Goal: Information Seeking & Learning: Learn about a topic

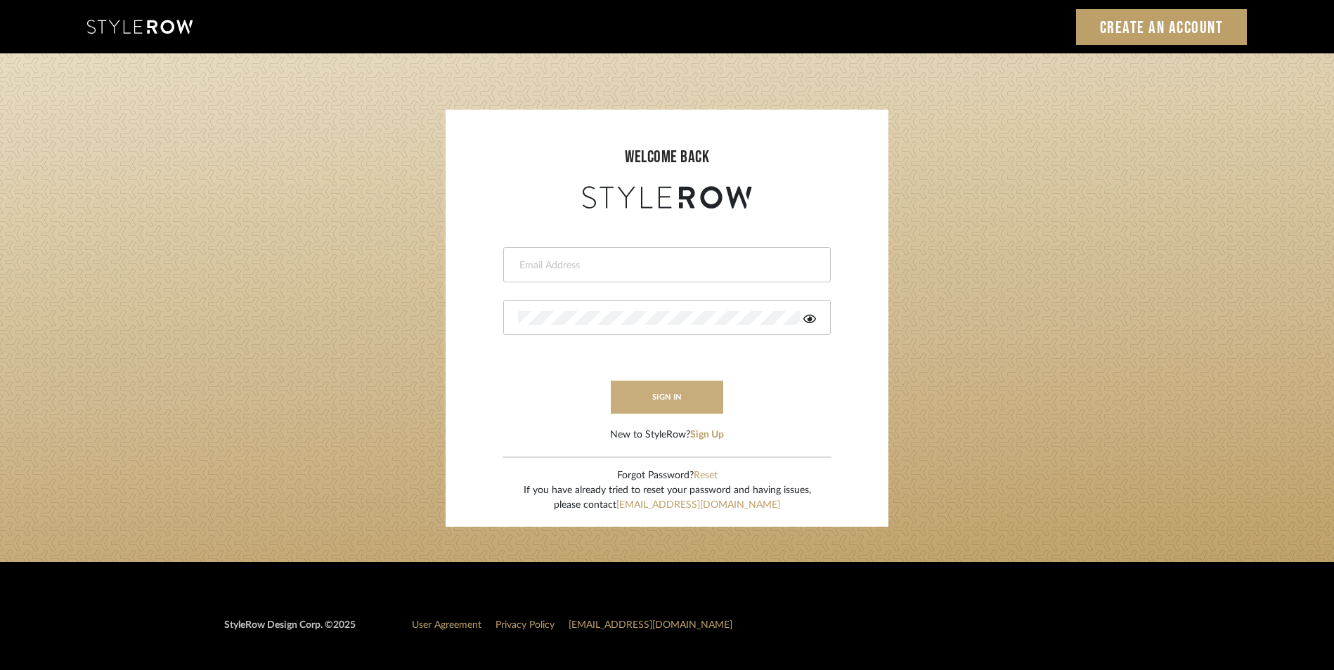
type input "[EMAIL_ADDRESS][DOMAIN_NAME]"
click at [682, 403] on button "sign in" at bounding box center [667, 397] width 112 height 33
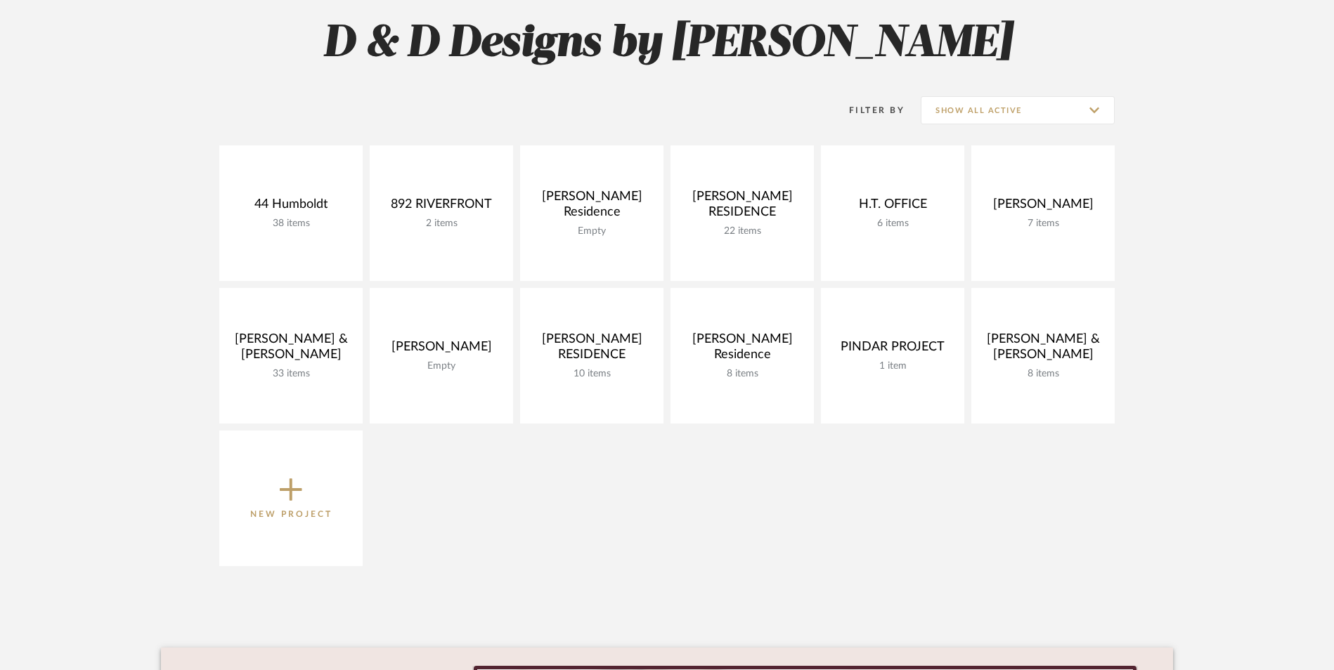
scroll to position [117, 0]
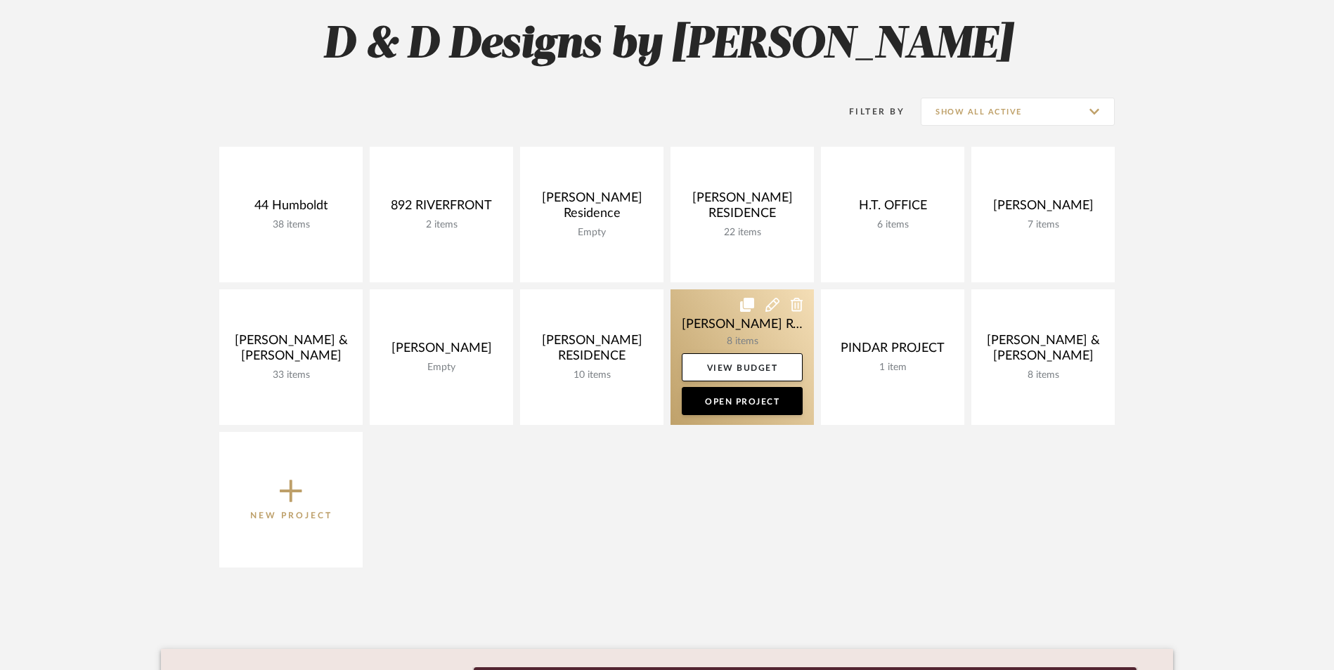
click at [722, 331] on link at bounding box center [741, 358] width 143 height 136
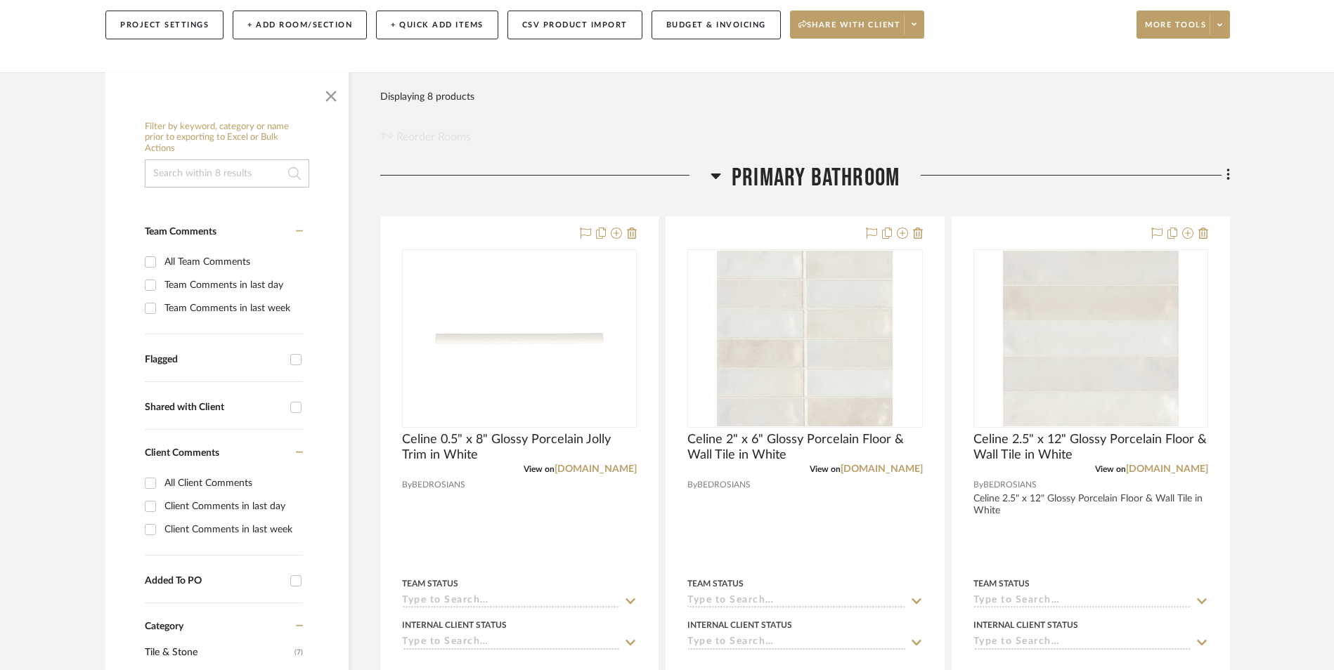
scroll to position [211, 0]
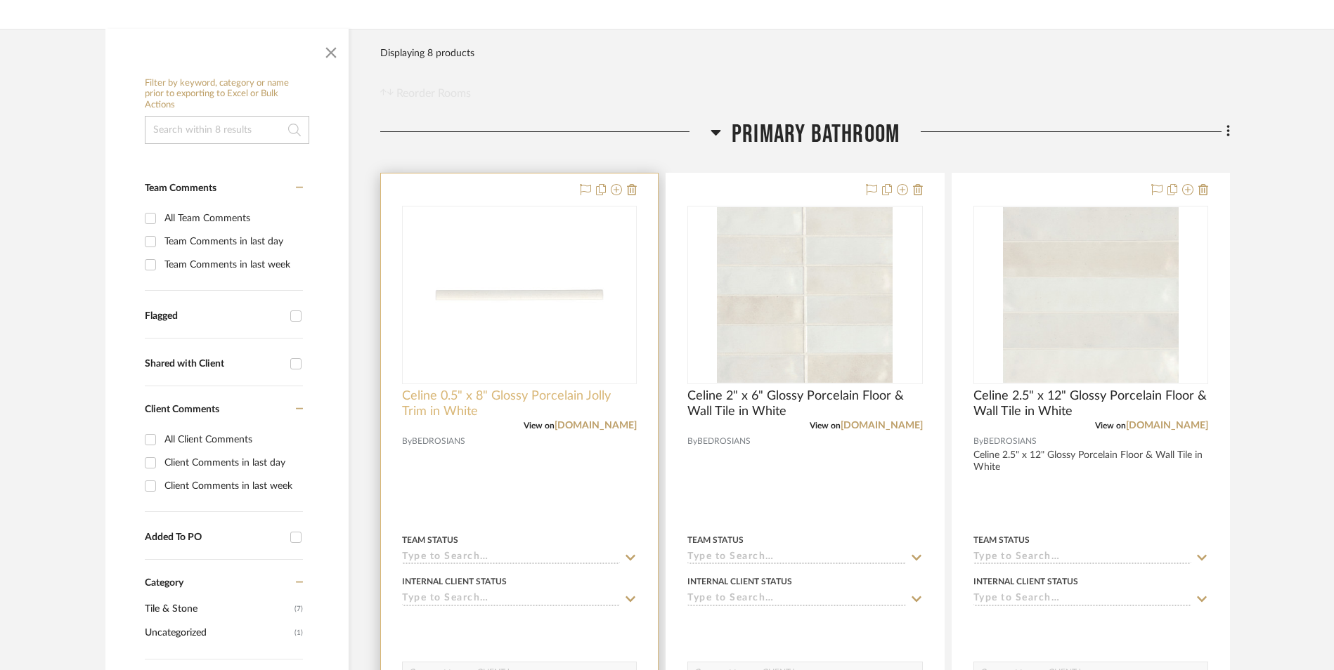
click at [451, 397] on span "Celine 0.5" x 8" Glossy Porcelain Jolly Trim in White" at bounding box center [519, 404] width 235 height 31
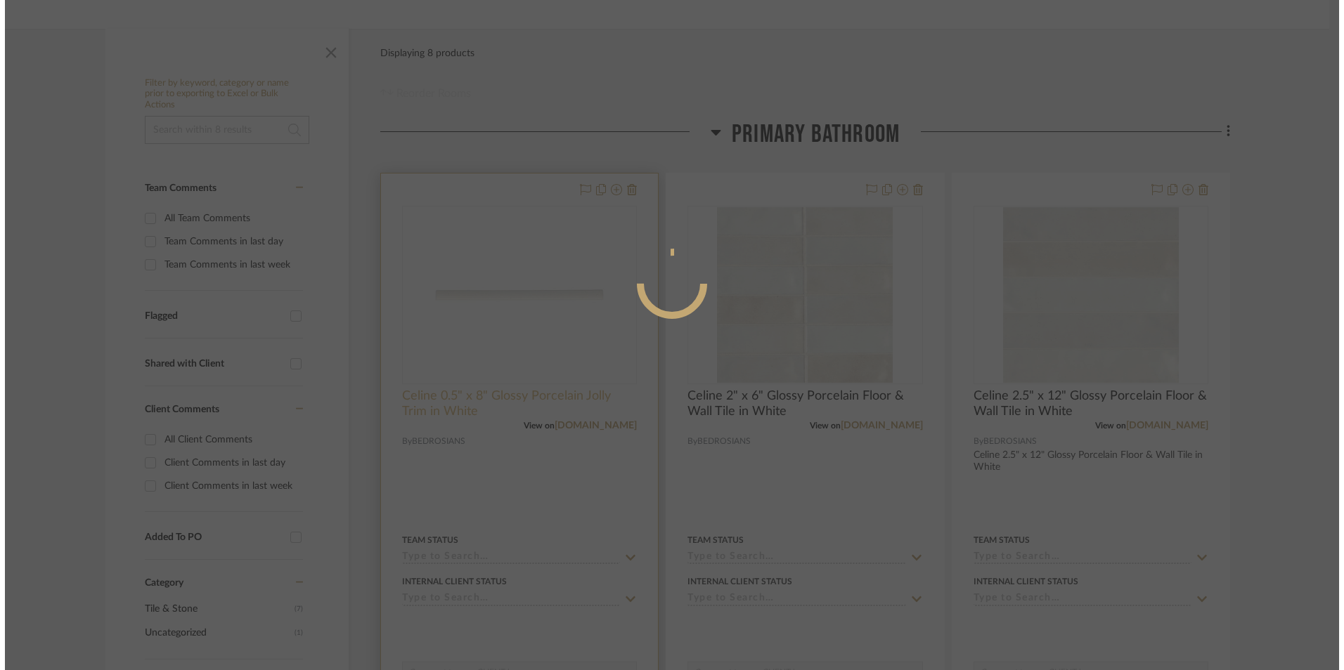
scroll to position [0, 0]
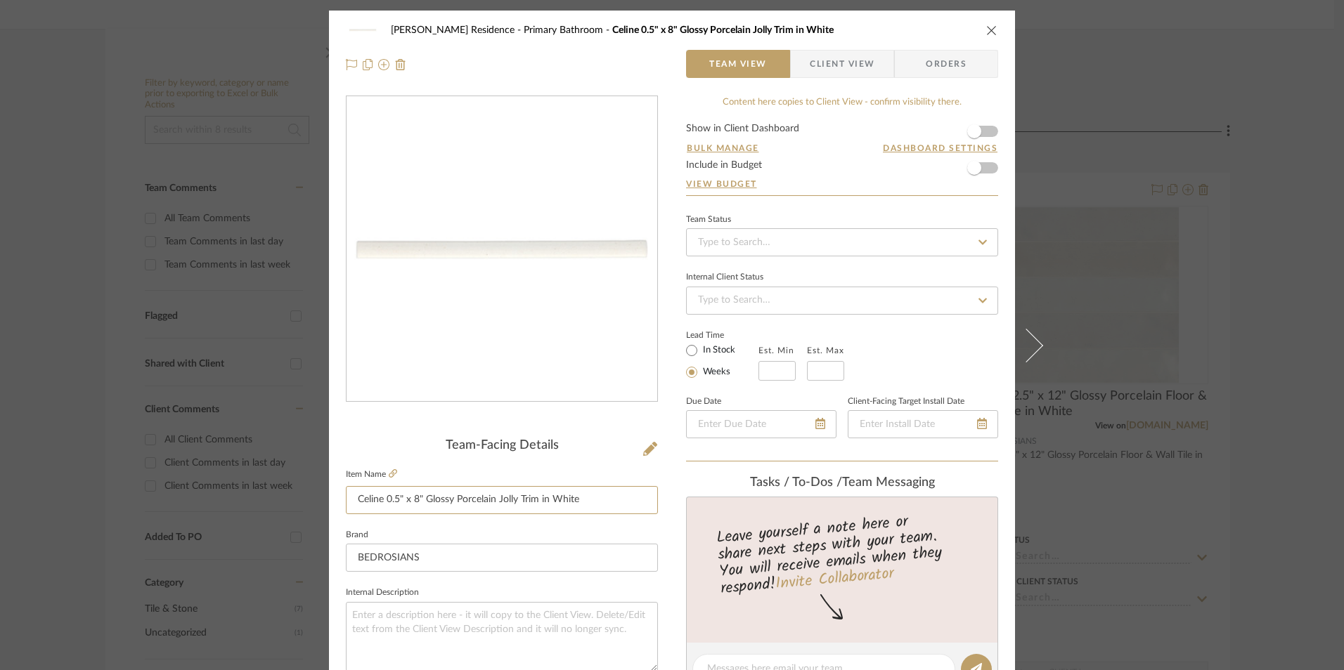
drag, startPoint x: 589, startPoint y: 498, endPoint x: 298, endPoint y: 498, distance: 291.0
click at [298, 498] on mat-dialog-content "[PERSON_NAME] Residence Primary Bathroom Celine 0.5" x 8" Glossy Porcelain Joll…" at bounding box center [672, 660] width 765 height 1298
click at [243, 162] on div "[PERSON_NAME] Residence Primary Bathroom Celine 0.5" x 8" Glossy Porcelain Joll…" at bounding box center [672, 335] width 1344 height 670
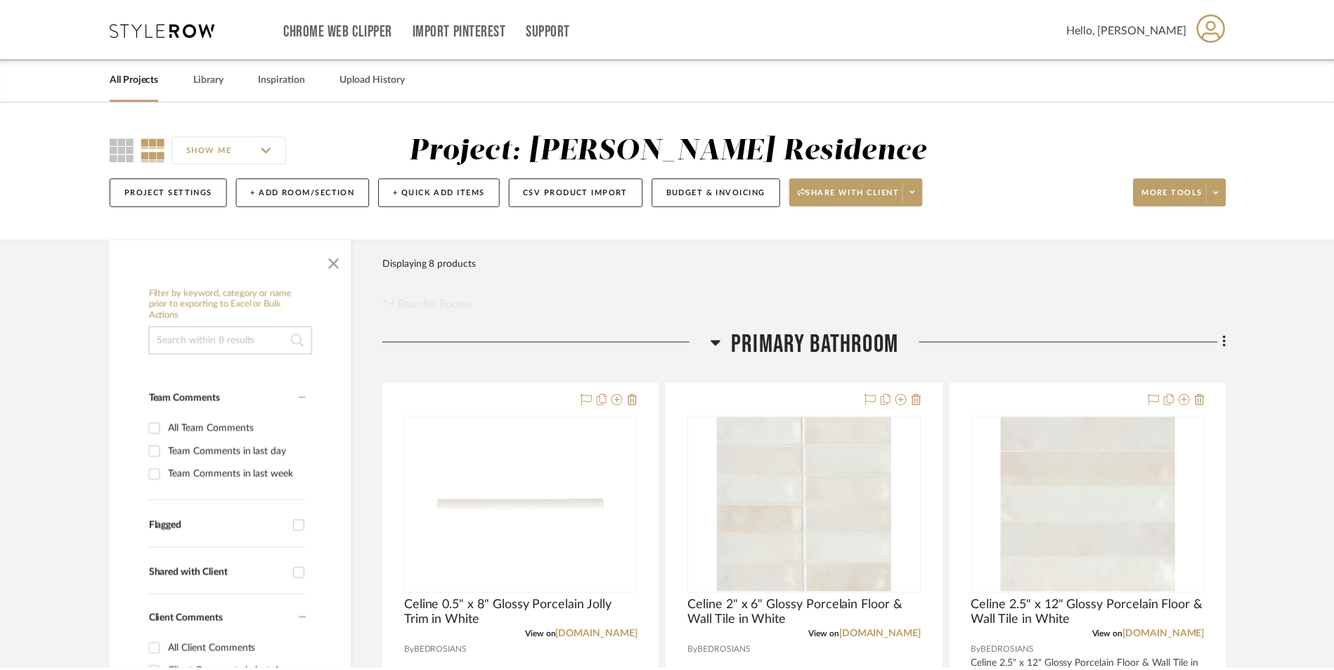
scroll to position [211, 0]
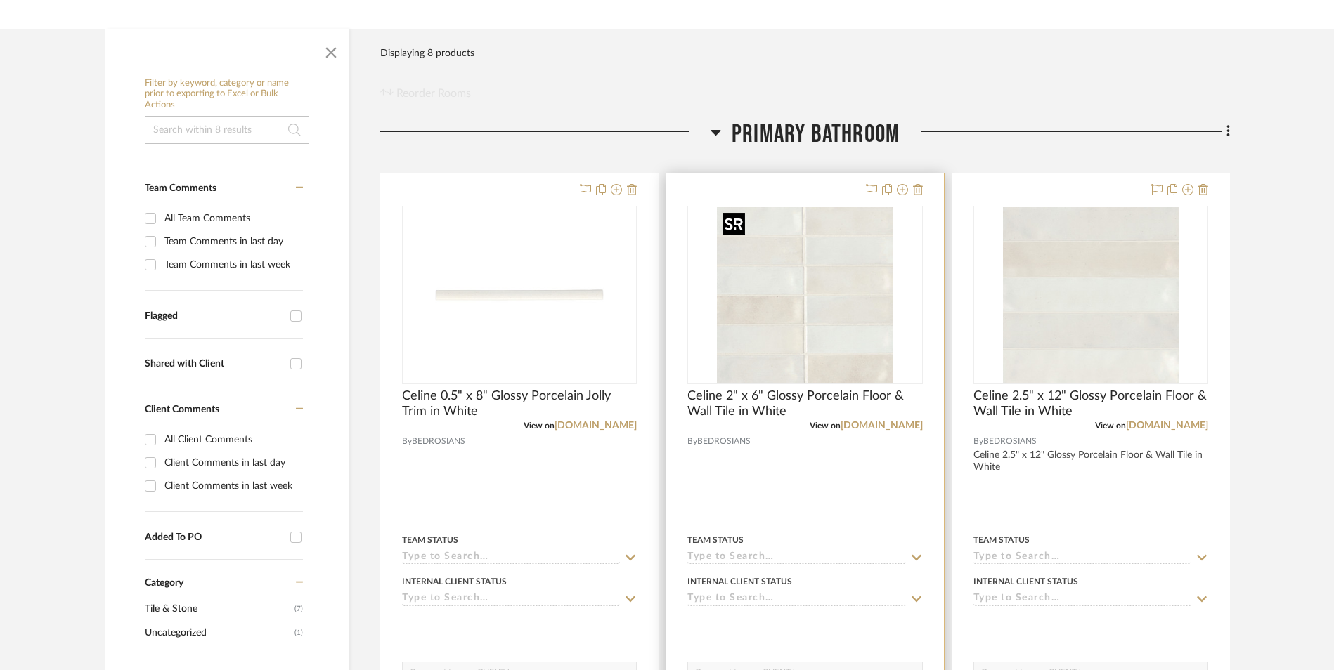
click at [763, 318] on img "0" at bounding box center [805, 295] width 176 height 176
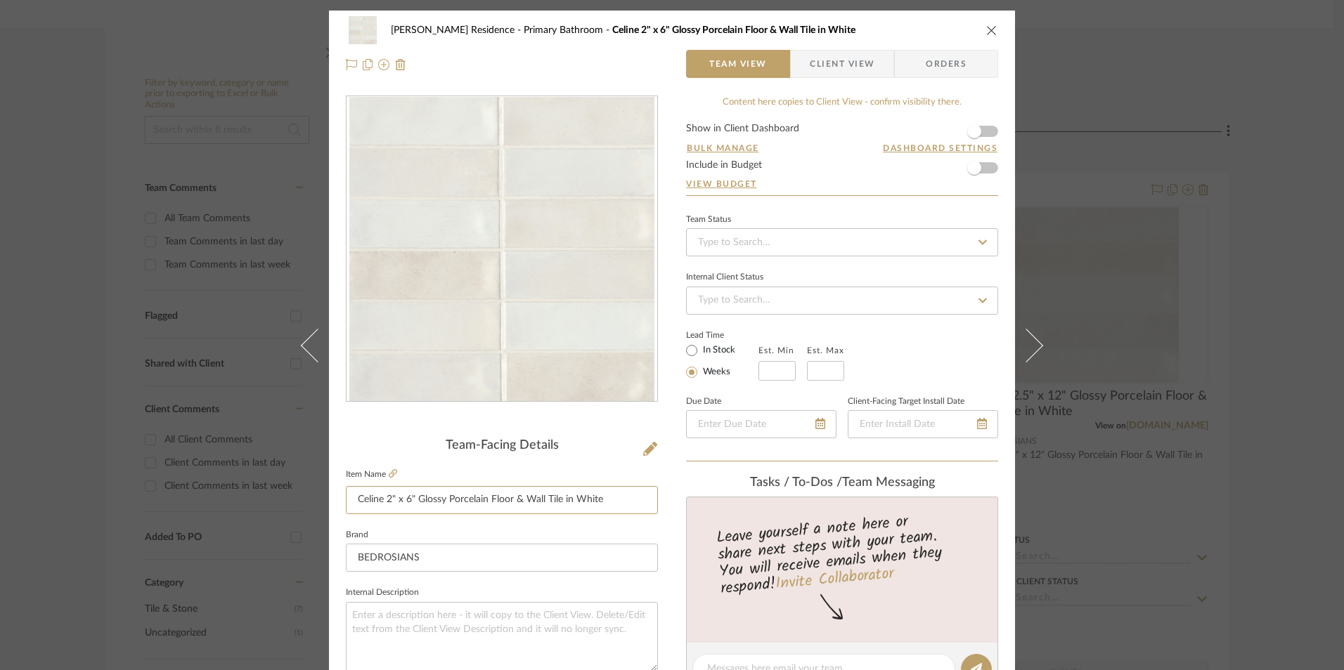
drag, startPoint x: 616, startPoint y: 503, endPoint x: 333, endPoint y: 518, distance: 283.7
click at [333, 518] on div "[PERSON_NAME] Residence Primary Bathroom Celine 2" x 6" Glossy Porcelain Floor …" at bounding box center [672, 660] width 686 height 1298
click at [119, 131] on div "[PERSON_NAME] Residence Primary Bathroom Celine 2" x 6" Glossy Porcelain Floor …" at bounding box center [672, 335] width 1344 height 670
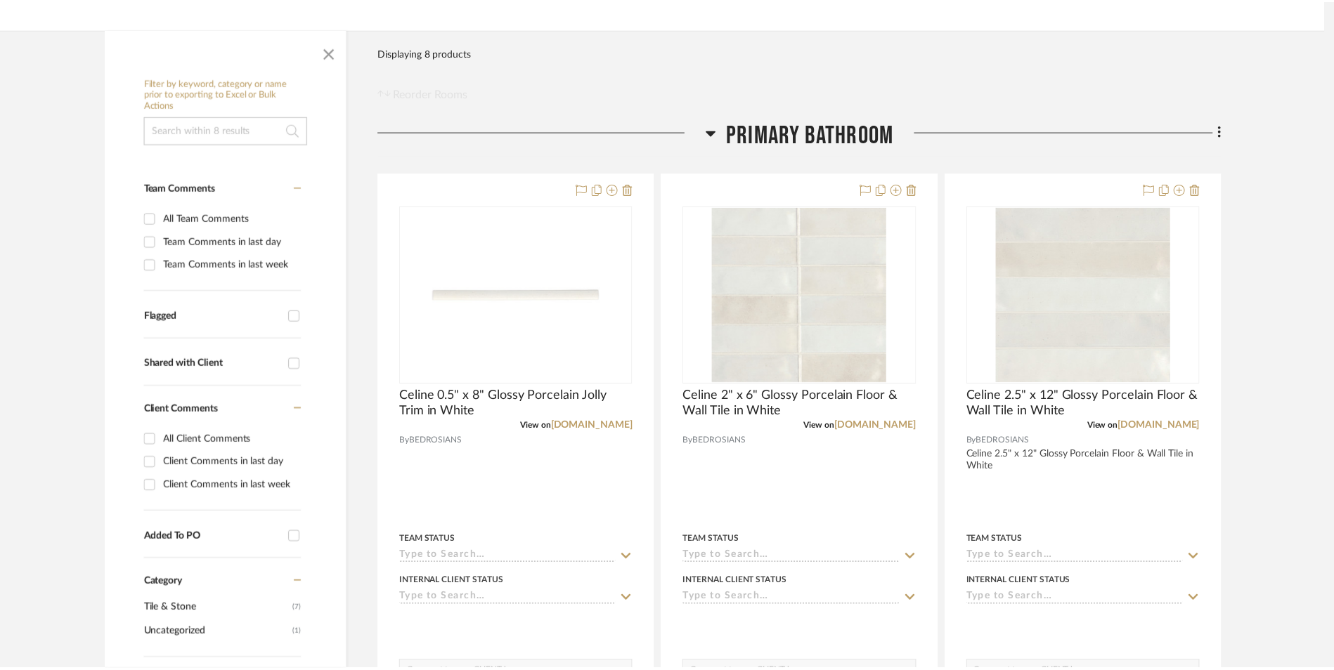
scroll to position [211, 0]
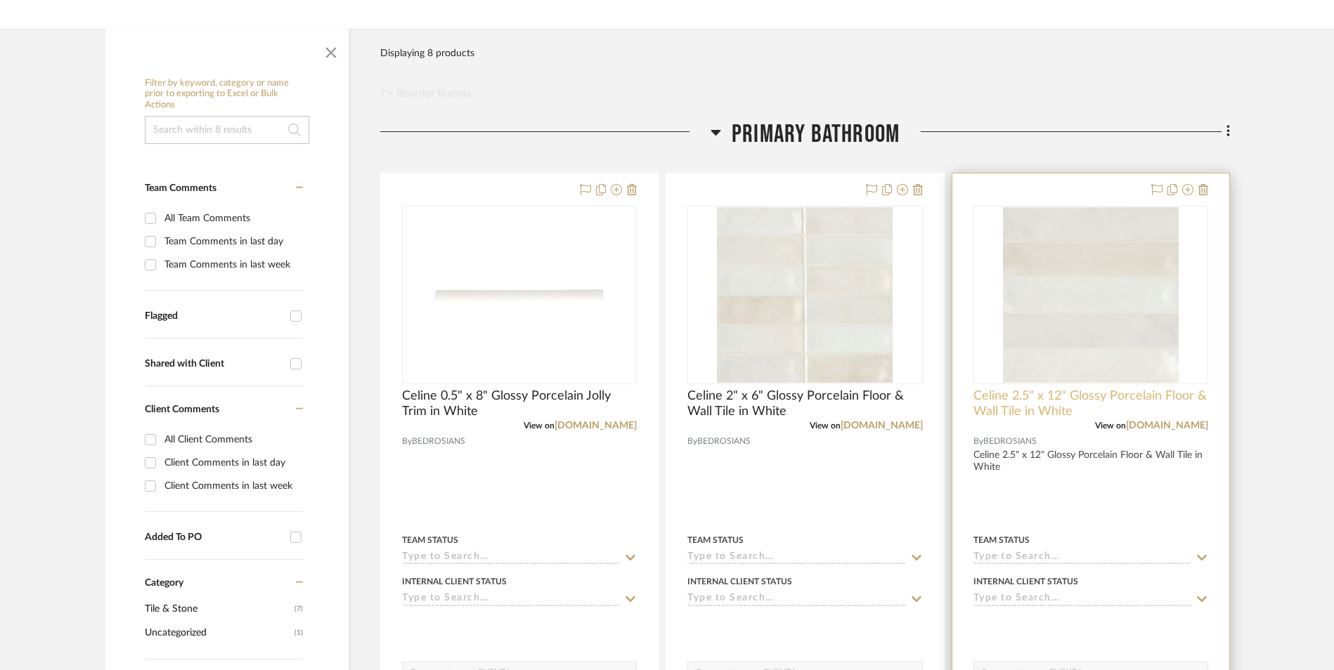
click at [1044, 402] on span "Celine 2.5" x 12" Glossy Porcelain Floor & Wall Tile in White" at bounding box center [1090, 404] width 235 height 31
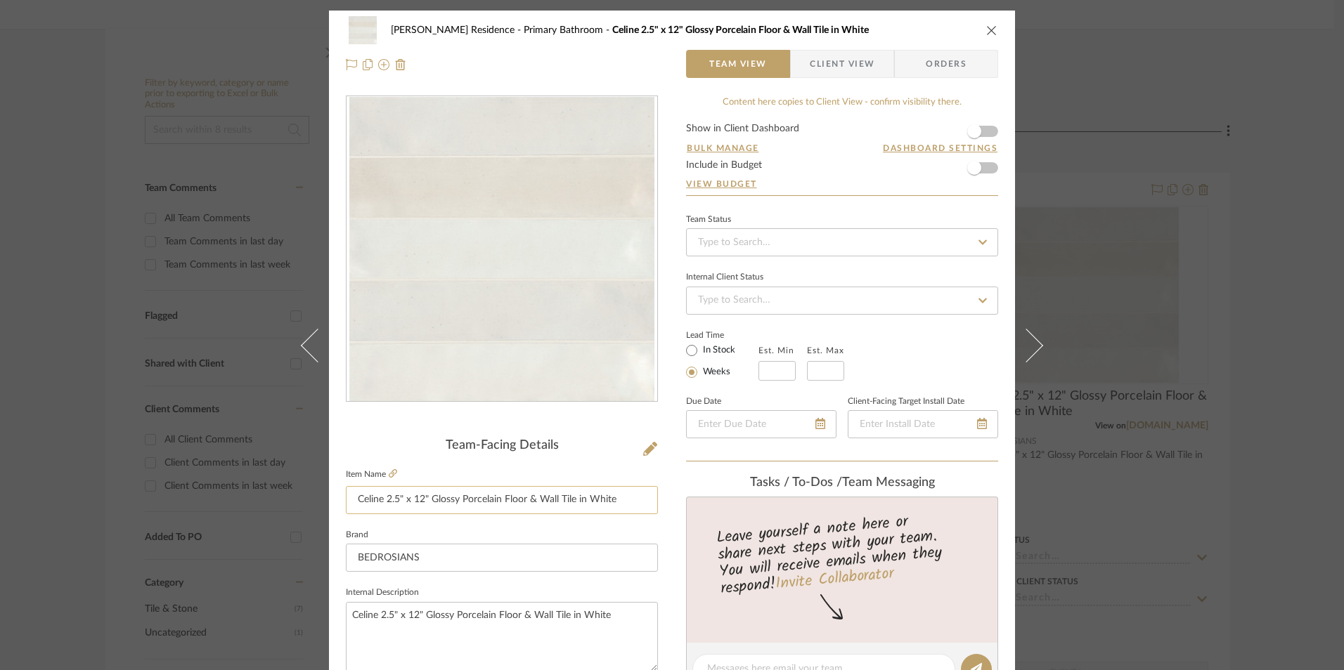
drag, startPoint x: 355, startPoint y: 501, endPoint x: 635, endPoint y: 507, distance: 279.8
click at [635, 507] on input "Celine 2.5" x 12" Glossy Porcelain Floor & Wall Tile in White" at bounding box center [502, 500] width 312 height 28
